Goal: Find specific page/section: Find specific page/section

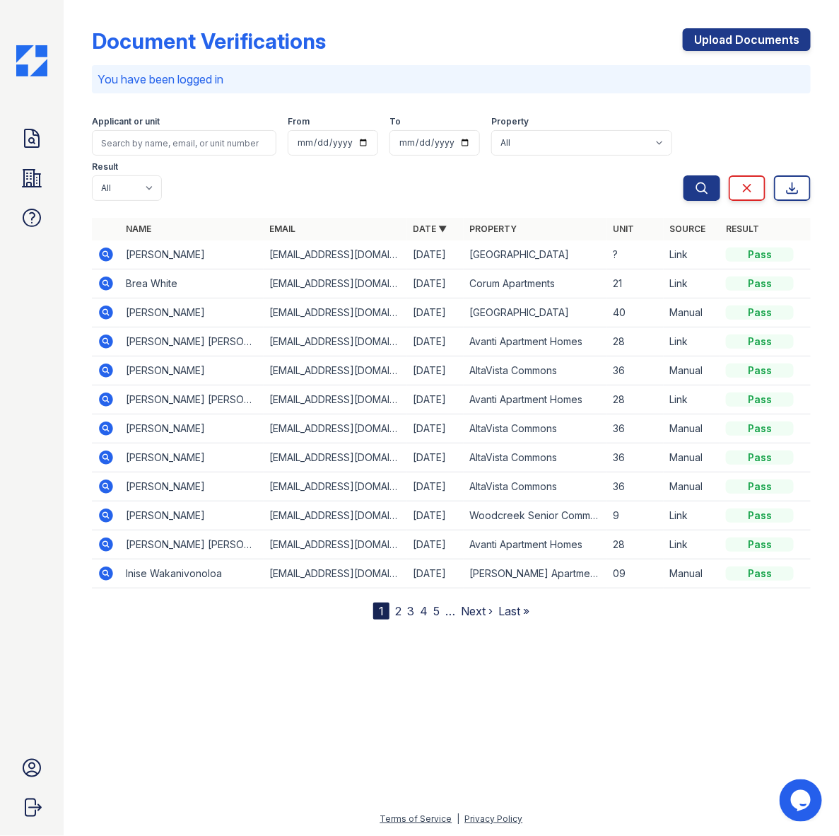
click at [397, 613] on link "2" at bounding box center [398, 611] width 6 height 14
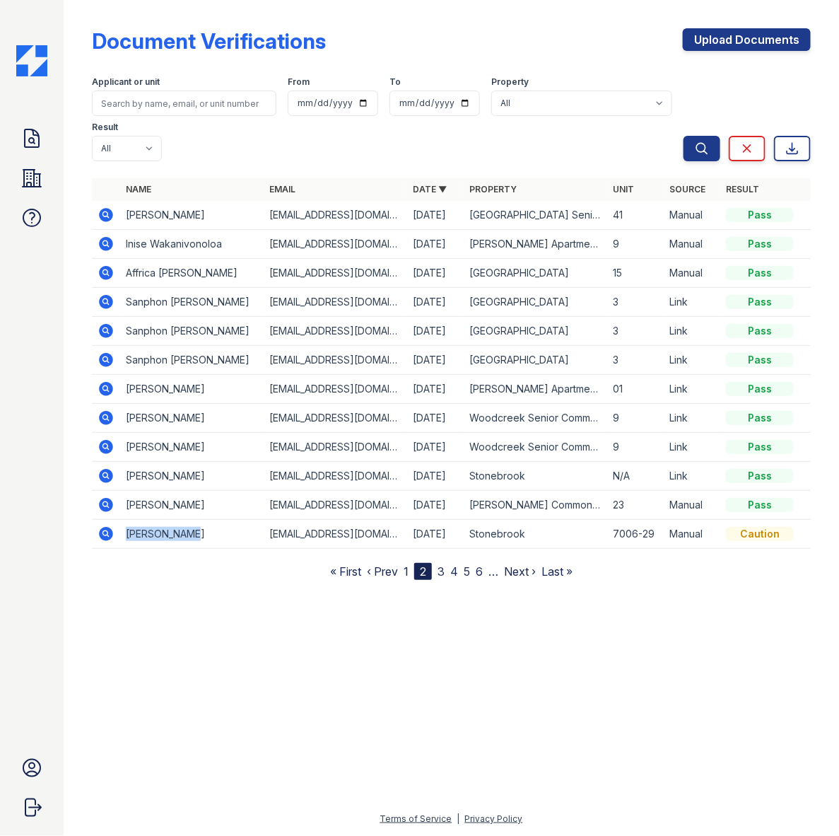
drag, startPoint x: 188, startPoint y: 535, endPoint x: 124, endPoint y: 537, distance: 63.7
click at [124, 537] on td "Adrian Abney" at bounding box center [192, 534] width 144 height 29
click at [166, 682] on div at bounding box center [451, 706] width 730 height 208
drag, startPoint x: 197, startPoint y: 505, endPoint x: 124, endPoint y: 481, distance: 76.2
click at [124, 481] on tbody "Scott Wildhaber swildhaber60@gmail.com 09/30/25 Walnut Grove Senior Apartments …" at bounding box center [451, 375] width 719 height 348
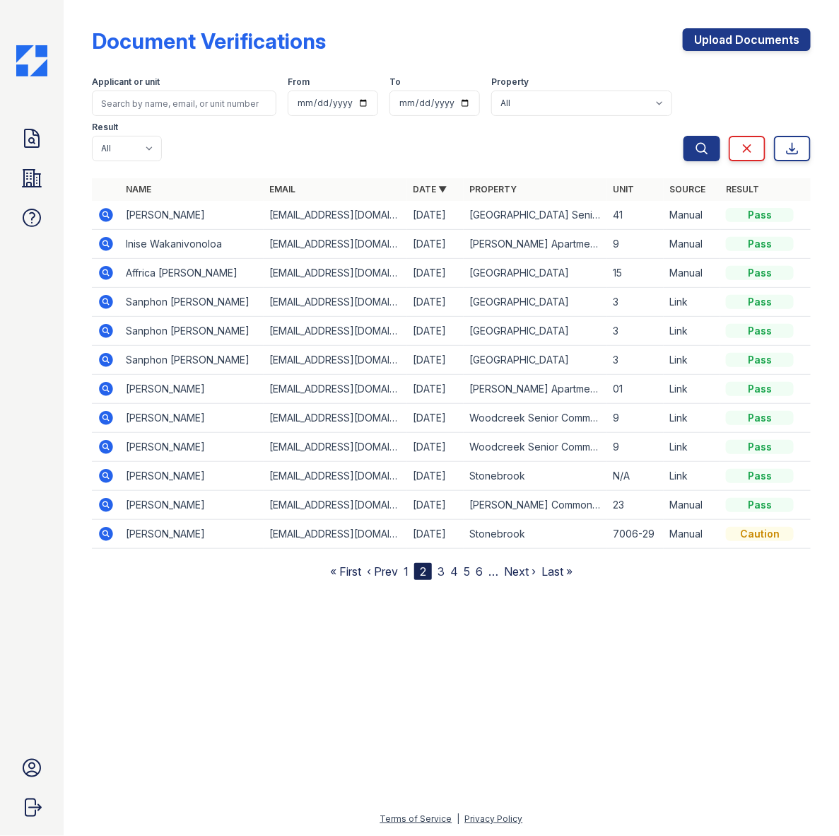
drag, startPoint x: 124, startPoint y: 481, endPoint x: 189, endPoint y: 648, distance: 179.7
click at [189, 648] on div at bounding box center [451, 706] width 730 height 208
drag, startPoint x: 198, startPoint y: 504, endPoint x: 95, endPoint y: 206, distance: 315.4
click at [95, 206] on tbody "Scott Wildhaber swildhaber60@gmail.com 09/30/25 Walnut Grove Senior Apartments …" at bounding box center [451, 375] width 719 height 348
click at [298, 728] on div at bounding box center [451, 706] width 730 height 208
